Goal: Task Accomplishment & Management: Manage account settings

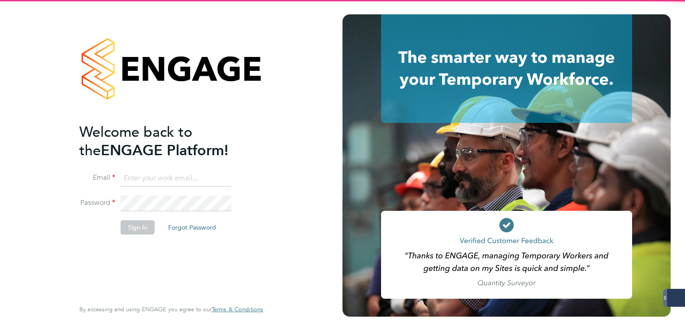
click at [156, 181] on input at bounding box center [176, 178] width 111 height 16
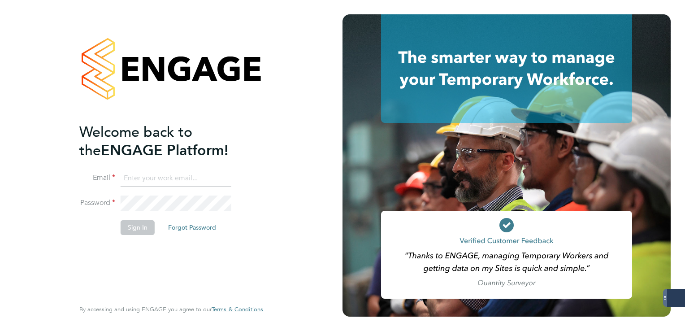
type input "[PERSON_NAME][EMAIL_ADDRESS][PERSON_NAME][DOMAIN_NAME]"
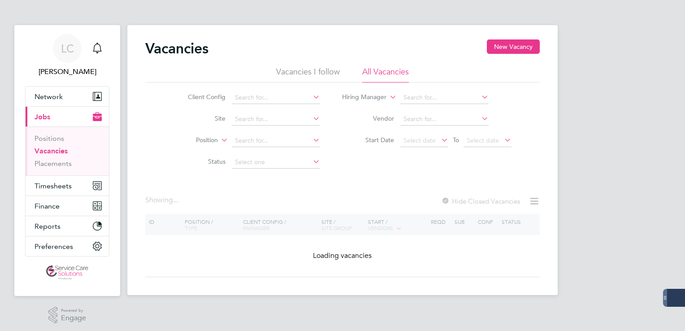
click at [52, 182] on span "Timesheets" at bounding box center [53, 186] width 37 height 9
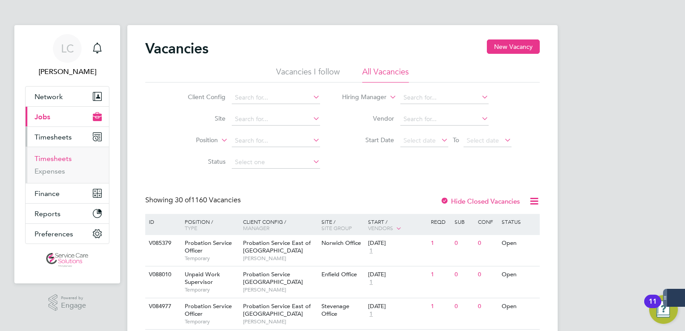
click at [57, 160] on link "Timesheets" at bounding box center [53, 158] width 37 height 9
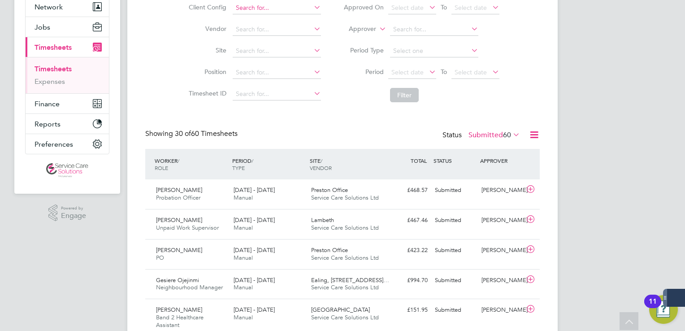
click at [278, 4] on input at bounding box center [277, 8] width 88 height 13
click at [283, 18] on li "Der byshire NHS Trust" at bounding box center [276, 20] width 89 height 12
type input "Derbyshire NHS Trust"
click at [405, 92] on button "Filter" at bounding box center [404, 95] width 29 height 14
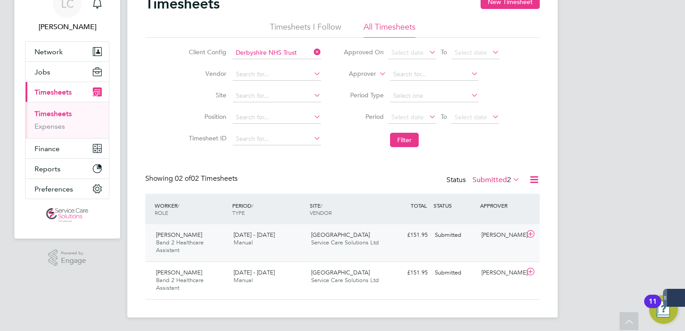
click at [387, 225] on div "Hakeem Ajayi Band 2 Healthcare Assistant 15 - 21 Sep 2025 15 - 21 Sep 2025 Manu…" at bounding box center [342, 242] width 395 height 37
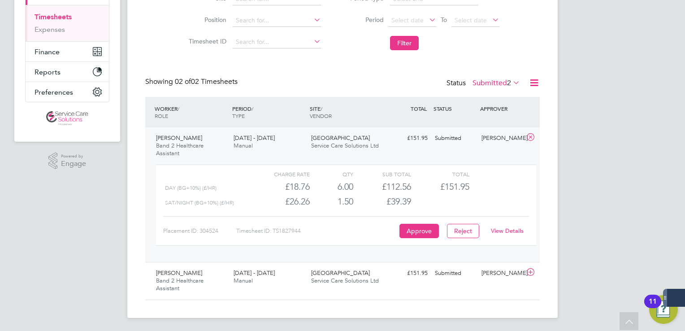
click at [516, 230] on link "View Details" at bounding box center [507, 231] width 33 height 8
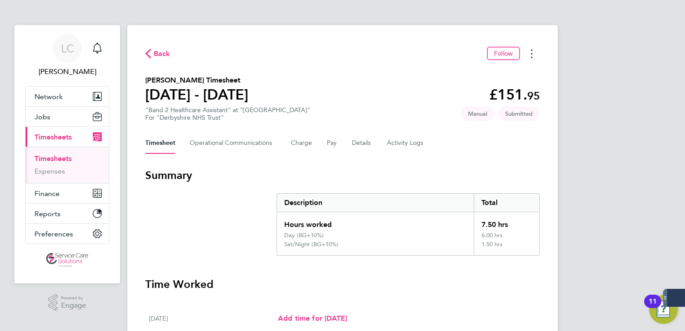
click at [531, 53] on circle "Timesheets Menu" at bounding box center [532, 54] width 2 height 2
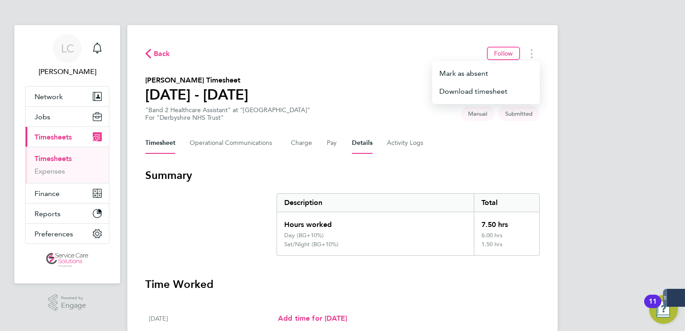
click at [356, 141] on button "Details" at bounding box center [362, 143] width 21 height 22
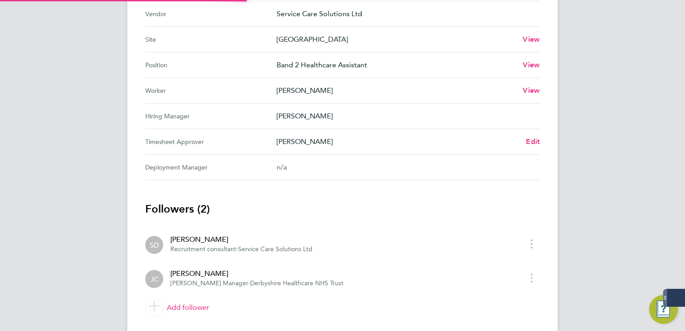
scroll to position [390, 0]
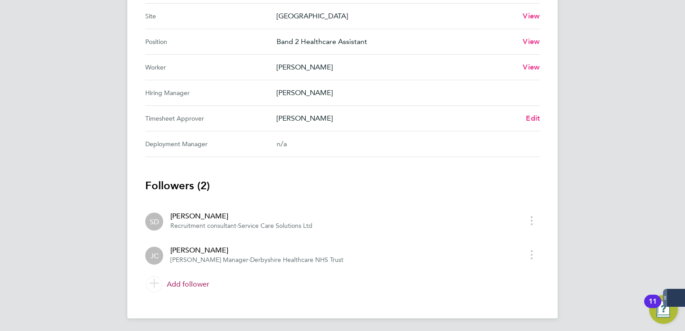
click at [196, 281] on link "Add follower" at bounding box center [342, 284] width 395 height 25
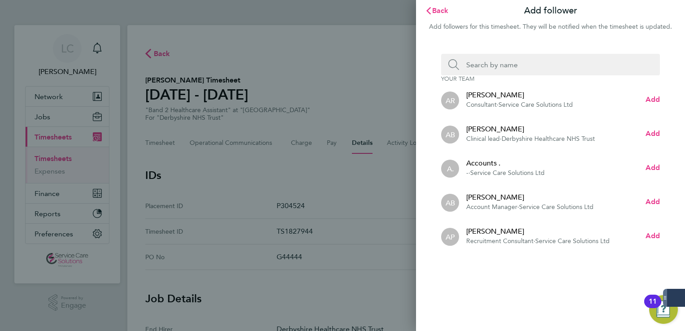
click at [503, 65] on input "Search team member by name:" at bounding box center [554, 65] width 190 height 22
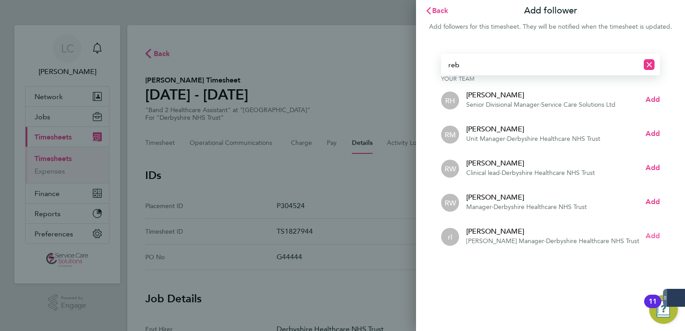
type input "reb"
click at [656, 235] on span "Add" at bounding box center [653, 235] width 14 height 9
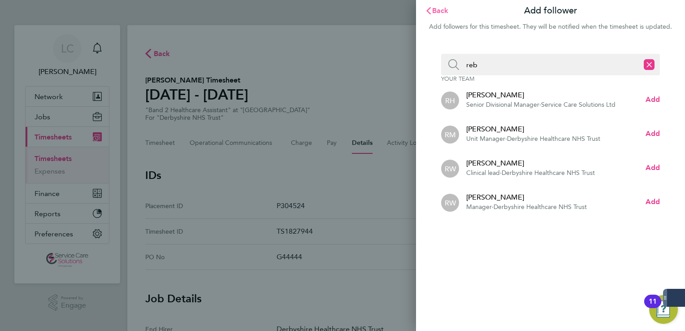
click at [432, 13] on span "Back" at bounding box center [440, 10] width 17 height 9
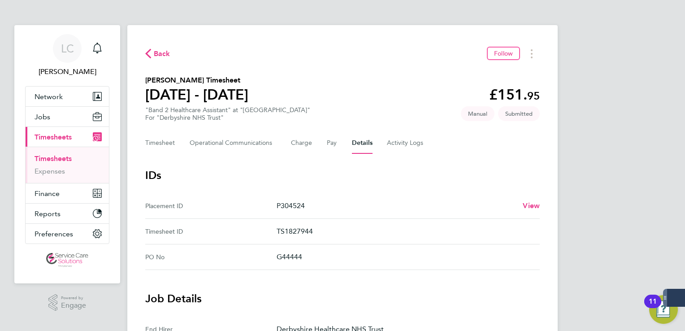
click at [165, 52] on span "Back" at bounding box center [162, 53] width 17 height 11
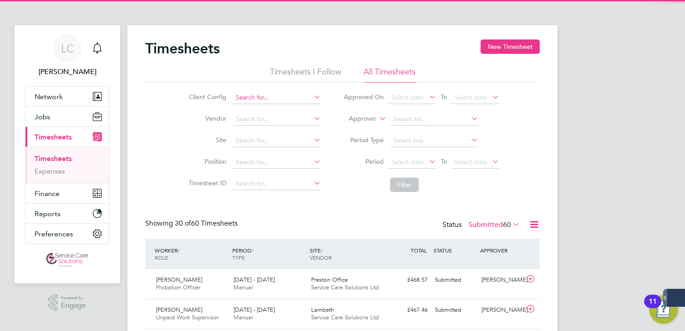
click at [266, 96] on input at bounding box center [277, 97] width 88 height 13
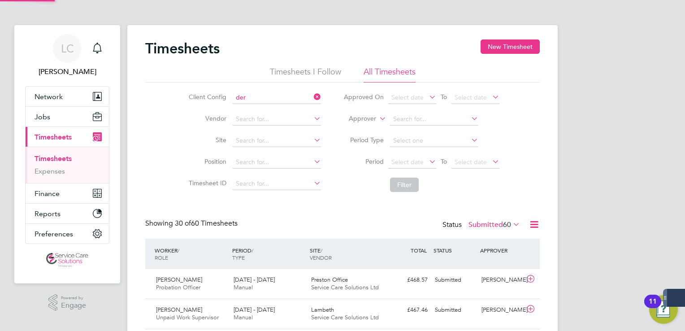
click at [272, 109] on li "Der byshire NHS Trust" at bounding box center [276, 110] width 89 height 12
type input "Derbyshire NHS Trust"
click at [404, 186] on button "Filter" at bounding box center [404, 185] width 29 height 14
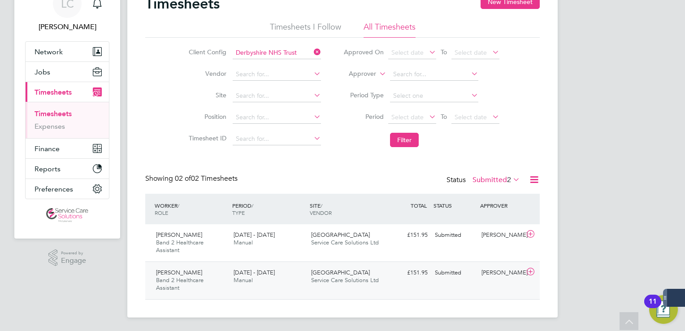
click at [294, 277] on div "15 - 21 Sep 2025 Manual" at bounding box center [269, 276] width 78 height 22
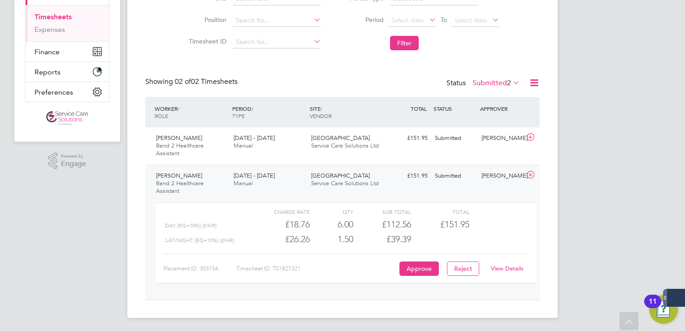
click at [499, 265] on link "View Details" at bounding box center [507, 269] width 33 height 8
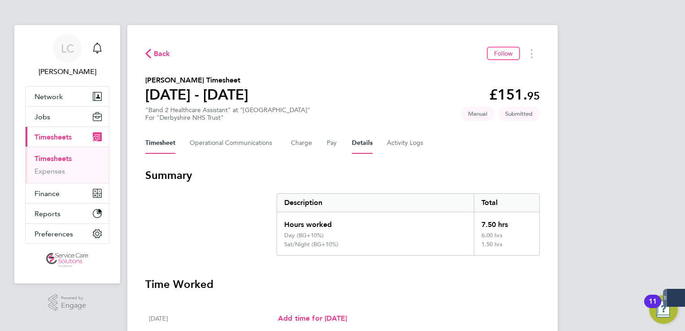
click at [352, 141] on button "Details" at bounding box center [362, 143] width 21 height 22
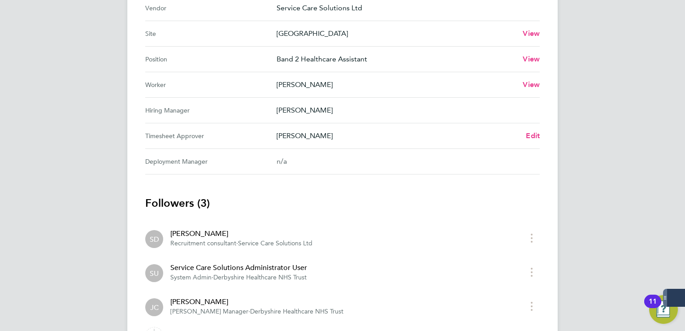
scroll to position [424, 0]
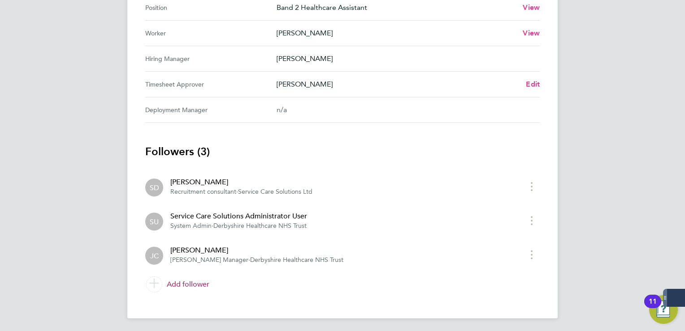
click at [195, 282] on link "Add follower" at bounding box center [342, 284] width 395 height 25
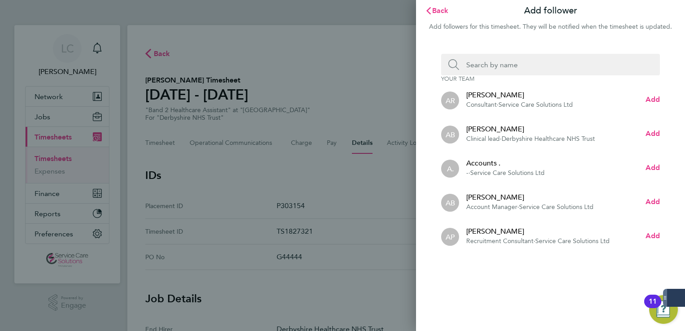
click at [487, 65] on input "Search team member by name:" at bounding box center [554, 65] width 190 height 22
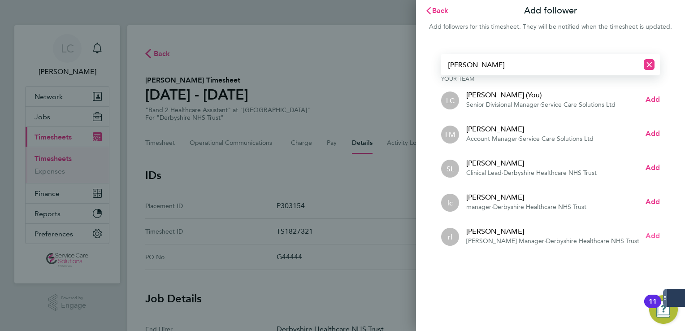
type input "lee"
click at [647, 239] on span "Add" at bounding box center [653, 235] width 14 height 9
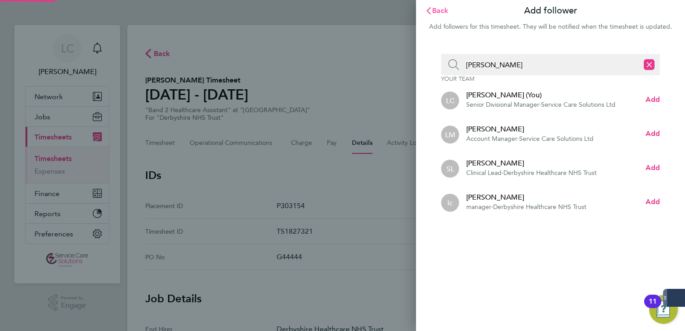
click at [429, 12] on icon "button" at bounding box center [428, 10] width 4 height 7
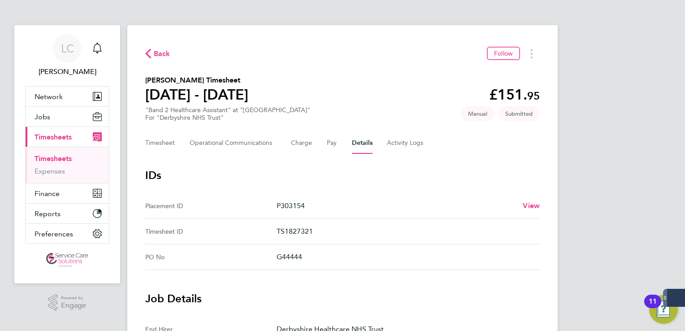
click at [159, 56] on span "Back" at bounding box center [162, 53] width 17 height 11
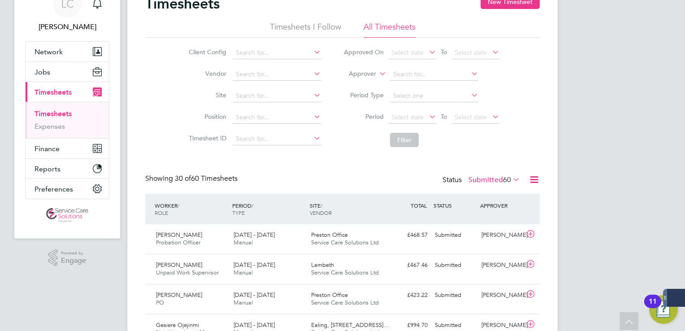
click at [246, 45] on li "Client Config" at bounding box center [253, 53] width 157 height 22
click at [256, 51] on input at bounding box center [277, 53] width 88 height 13
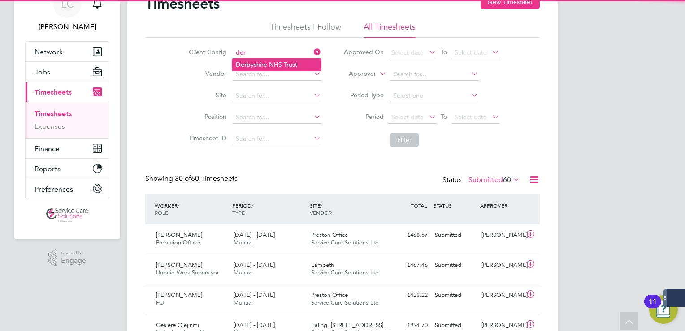
drag, startPoint x: 269, startPoint y: 62, endPoint x: 275, endPoint y: 62, distance: 6.3
click at [269, 62] on li "Der byshire NHS Trust" at bounding box center [276, 65] width 89 height 12
type input "Derbyshire NHS Trust"
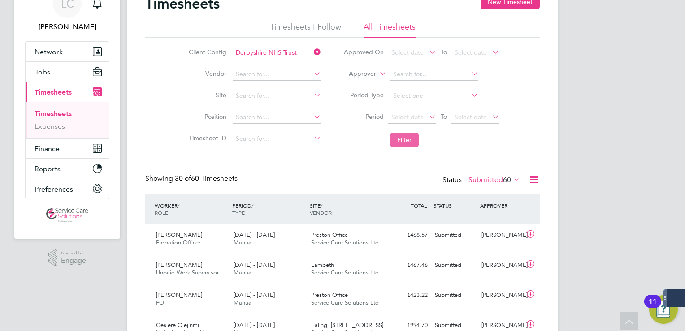
click at [399, 137] on button "Filter" at bounding box center [404, 140] width 29 height 14
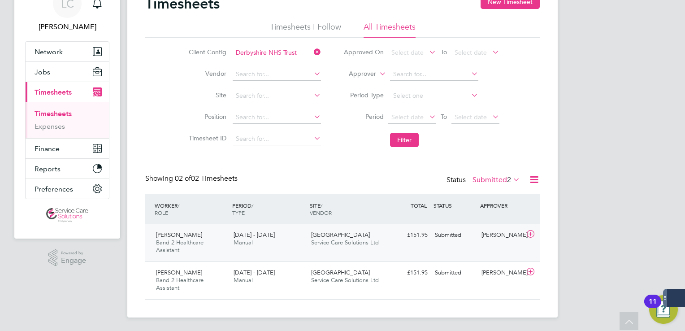
drag, startPoint x: 377, startPoint y: 247, endPoint x: 504, endPoint y: 277, distance: 130.4
click at [376, 247] on div "Kingfisher House Service Care Solutions Ltd" at bounding box center [347, 239] width 78 height 22
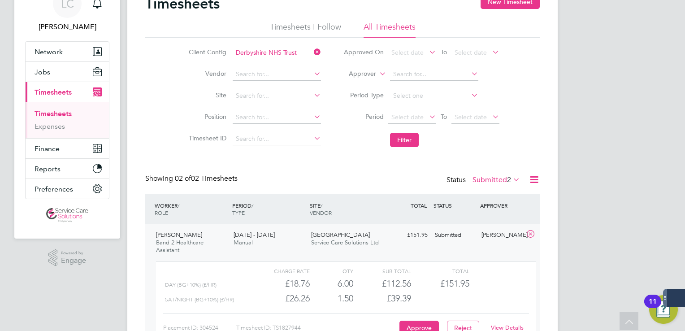
click at [509, 327] on link "View Details" at bounding box center [507, 328] width 33 height 8
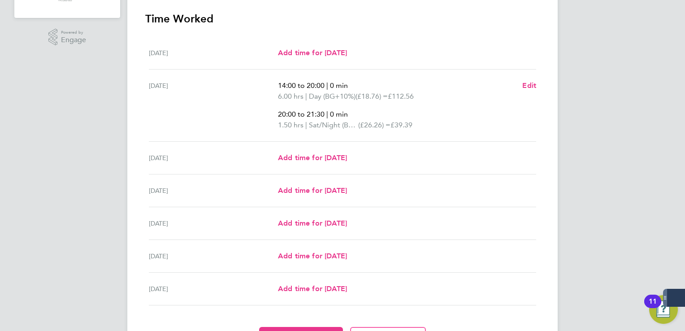
scroll to position [269, 0]
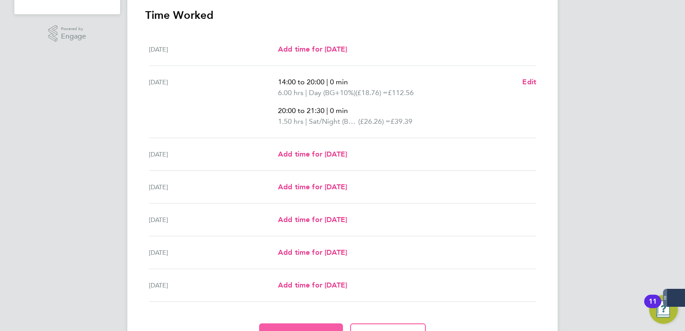
drag, startPoint x: 312, startPoint y: 325, endPoint x: 329, endPoint y: 308, distance: 24.4
click at [312, 325] on button "Approve Timesheet" at bounding box center [301, 334] width 84 height 22
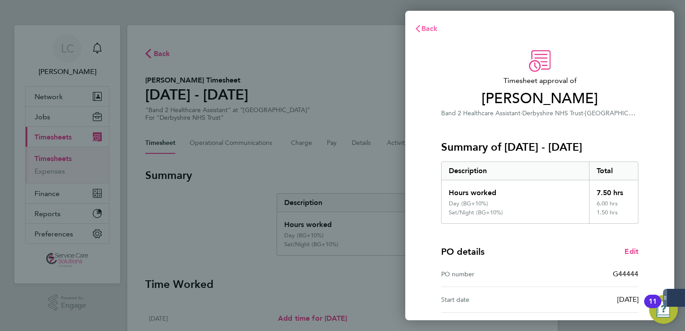
click at [430, 28] on span "Back" at bounding box center [429, 28] width 17 height 9
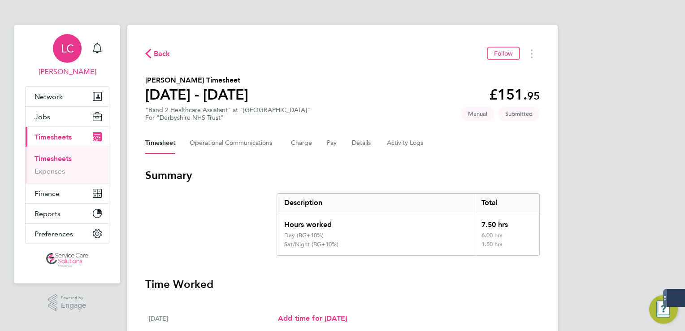
click at [57, 51] on div "LC" at bounding box center [67, 48] width 29 height 29
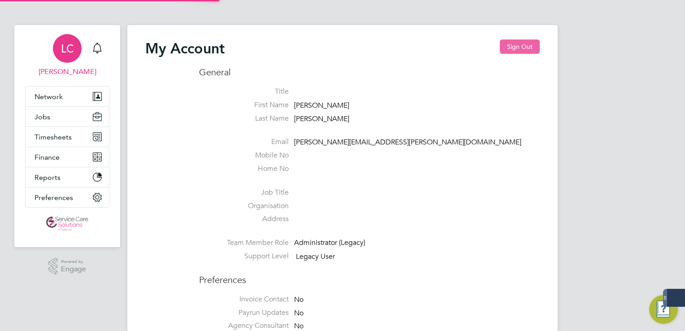
click at [515, 43] on button "Sign Out" at bounding box center [520, 46] width 40 height 14
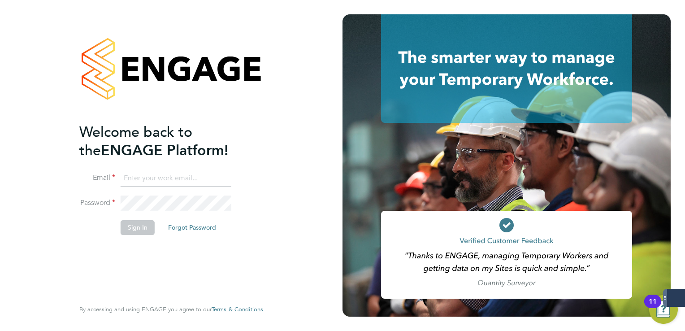
click at [182, 177] on input at bounding box center [176, 178] width 111 height 16
type input "derbynhsadmin1@servicecare.org.uk"
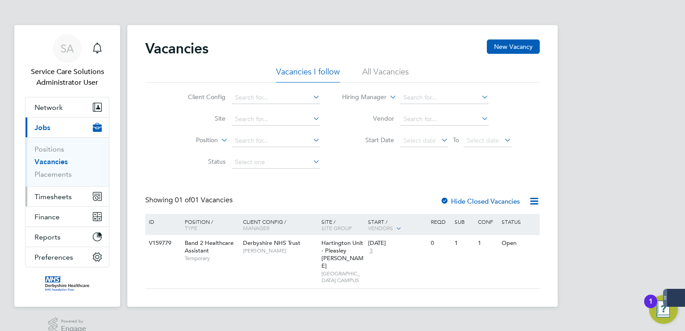
drag, startPoint x: 61, startPoint y: 205, endPoint x: 62, endPoint y: 197, distance: 7.7
click at [61, 204] on button "Timesheets" at bounding box center [67, 197] width 83 height 20
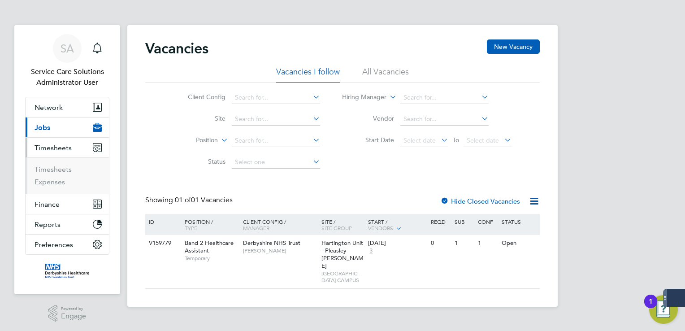
click at [69, 174] on li "Timesheets" at bounding box center [68, 171] width 67 height 13
click at [66, 169] on link "Timesheets" at bounding box center [53, 169] width 37 height 9
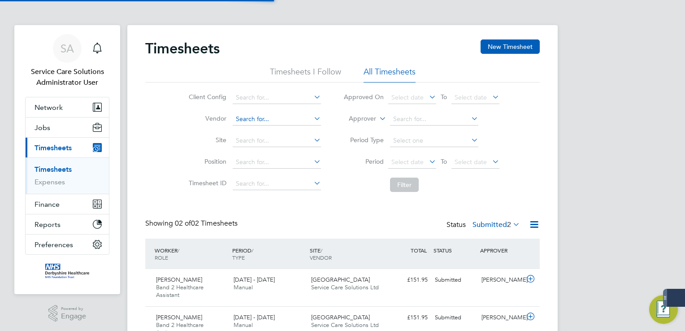
scroll to position [22, 78]
click at [276, 97] on input at bounding box center [277, 97] width 88 height 13
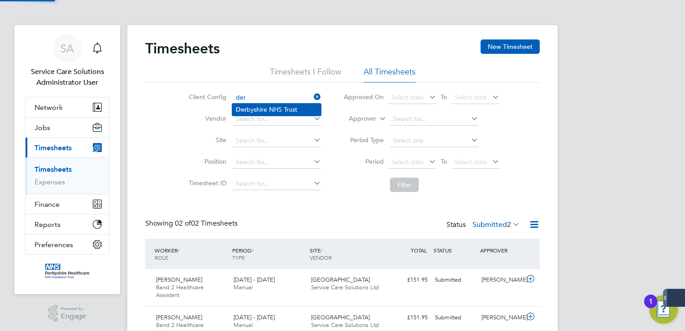
click at [264, 109] on li "Der byshire NHS Trust" at bounding box center [276, 110] width 89 height 12
type input "Derbyshire NHS Trust"
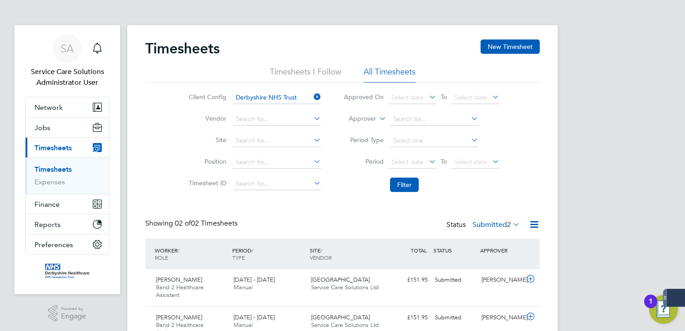
click at [411, 176] on li "Filter" at bounding box center [421, 184] width 178 height 23
click at [405, 184] on button "Filter" at bounding box center [404, 185] width 29 height 14
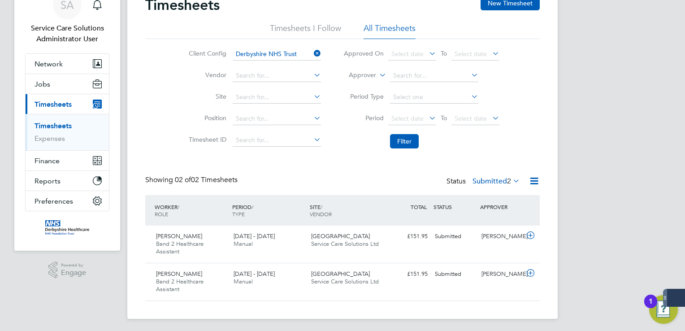
scroll to position [45, 0]
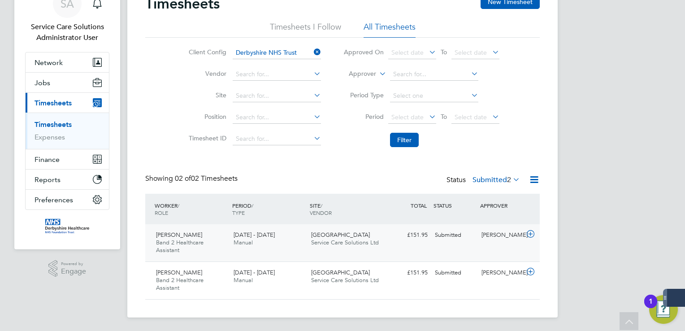
click at [382, 229] on div "Kingfisher House Service Care Solutions Ltd" at bounding box center [347, 239] width 78 height 22
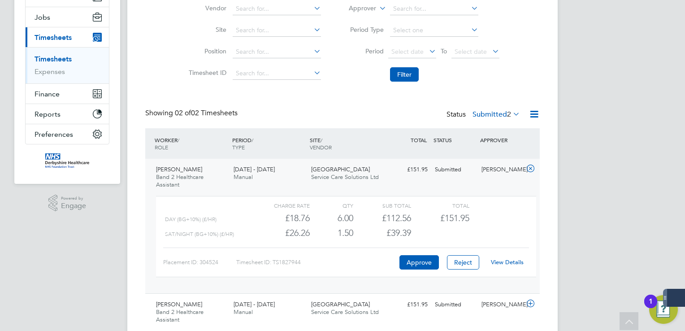
scroll to position [142, 0]
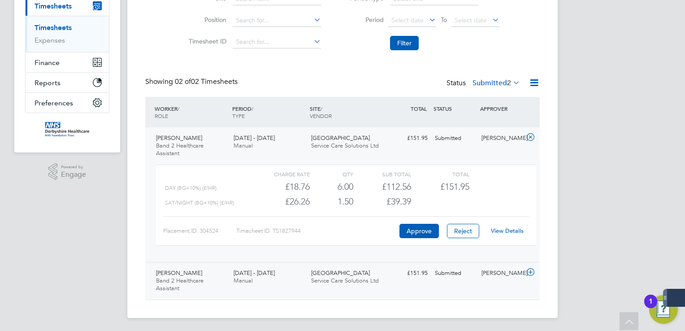
click at [504, 270] on div "[PERSON_NAME]" at bounding box center [501, 273] width 47 height 15
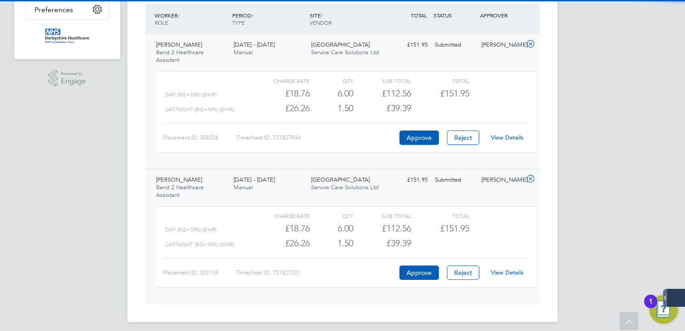
scroll to position [239, 0]
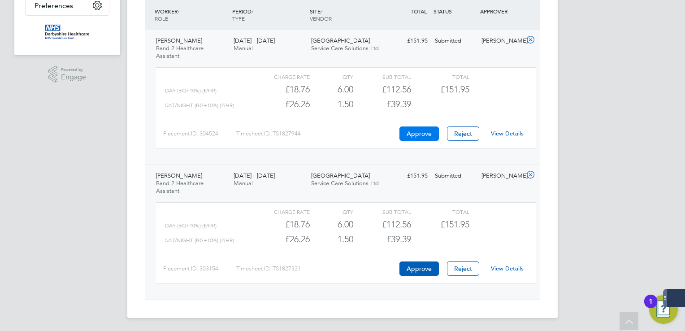
click at [421, 129] on button "Approve" at bounding box center [418, 133] width 39 height 14
click at [425, 264] on button "Approve" at bounding box center [418, 268] width 39 height 14
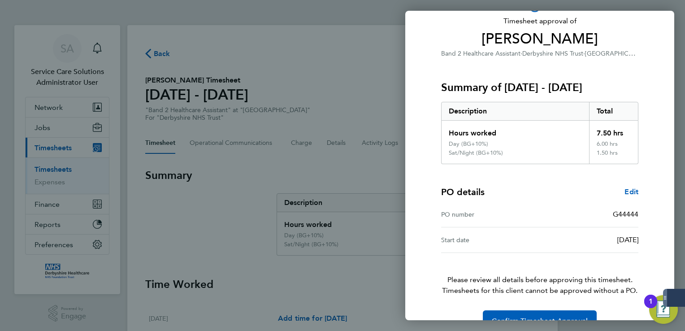
scroll to position [81, 0]
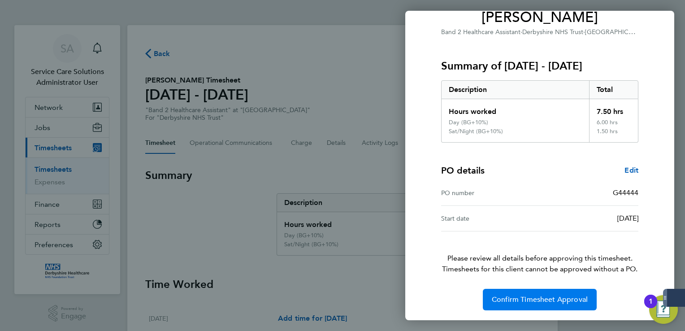
click at [543, 295] on span "Confirm Timesheet Approval" at bounding box center [540, 299] width 96 height 9
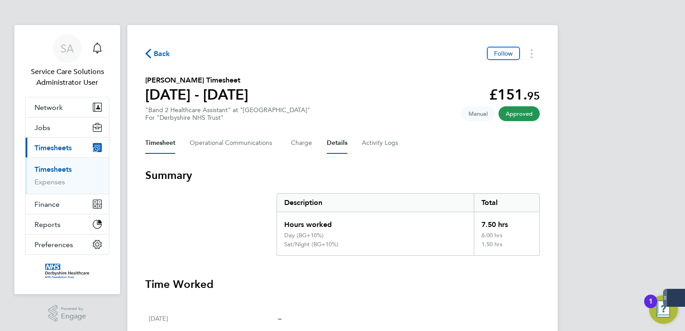
click at [330, 138] on button "Details" at bounding box center [337, 143] width 21 height 22
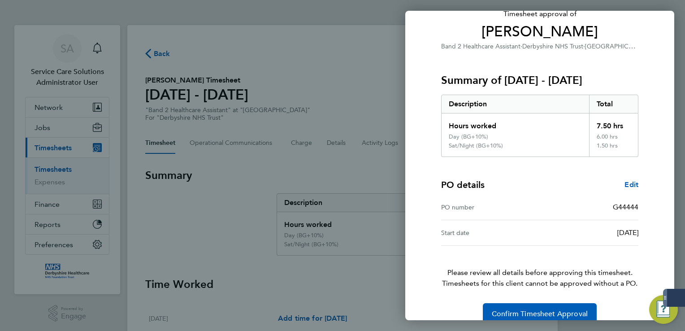
scroll to position [81, 0]
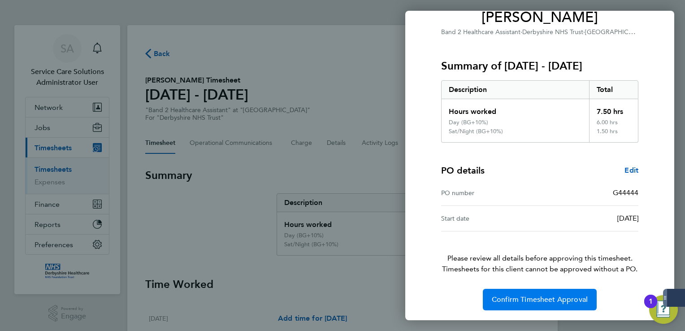
click at [563, 291] on button "Confirm Timesheet Approval" at bounding box center [540, 300] width 114 height 22
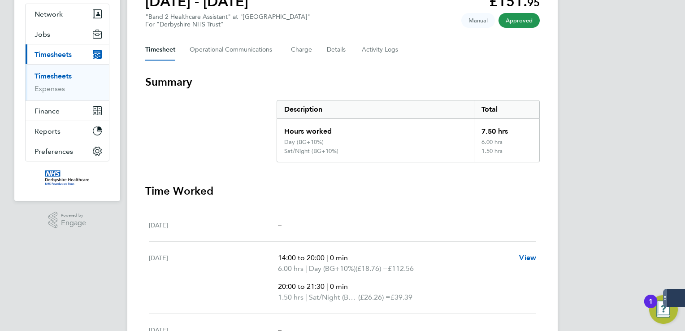
scroll to position [90, 0]
